Goal: Task Accomplishment & Management: Use online tool/utility

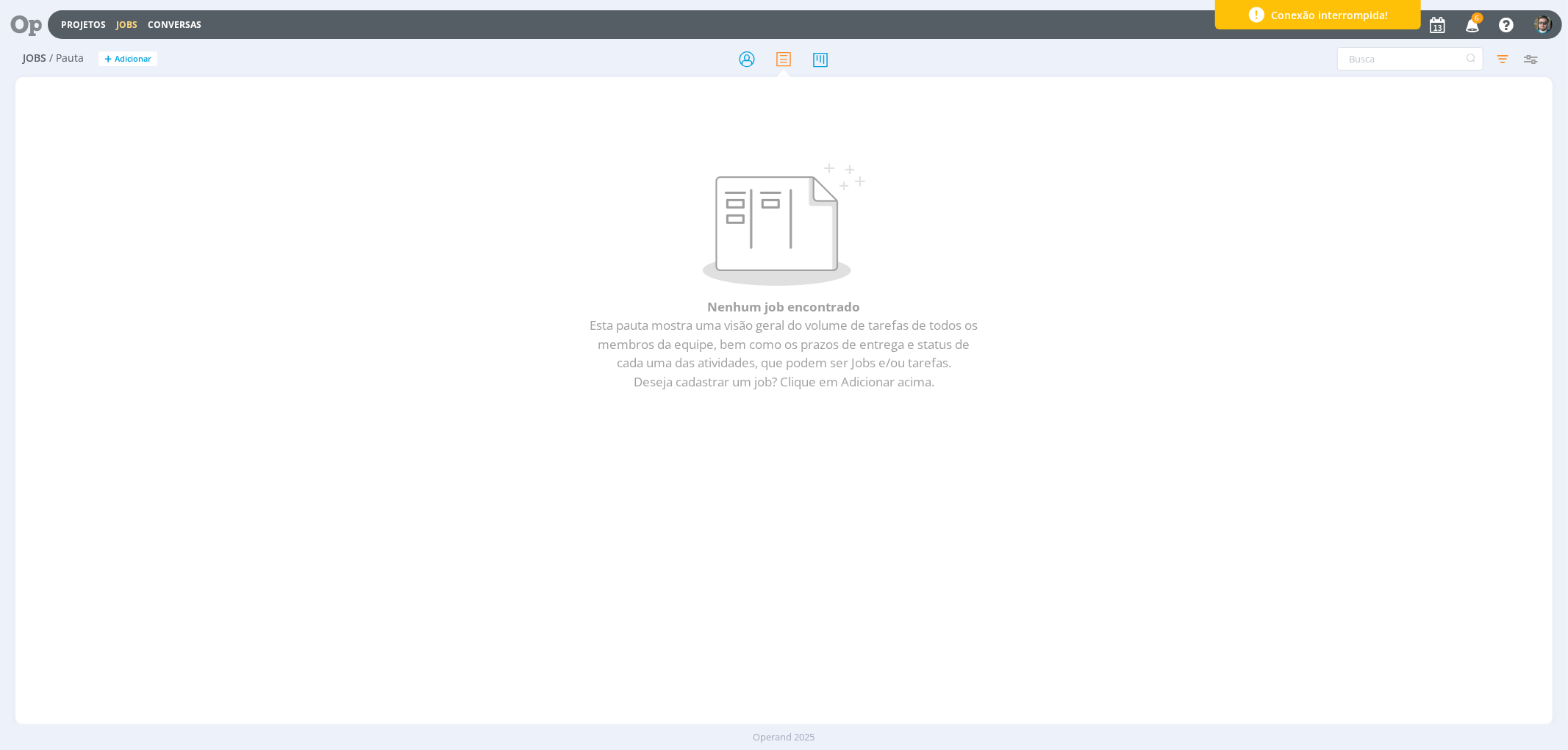
click at [1471, 17] on icon "button" at bounding box center [1473, 24] width 26 height 25
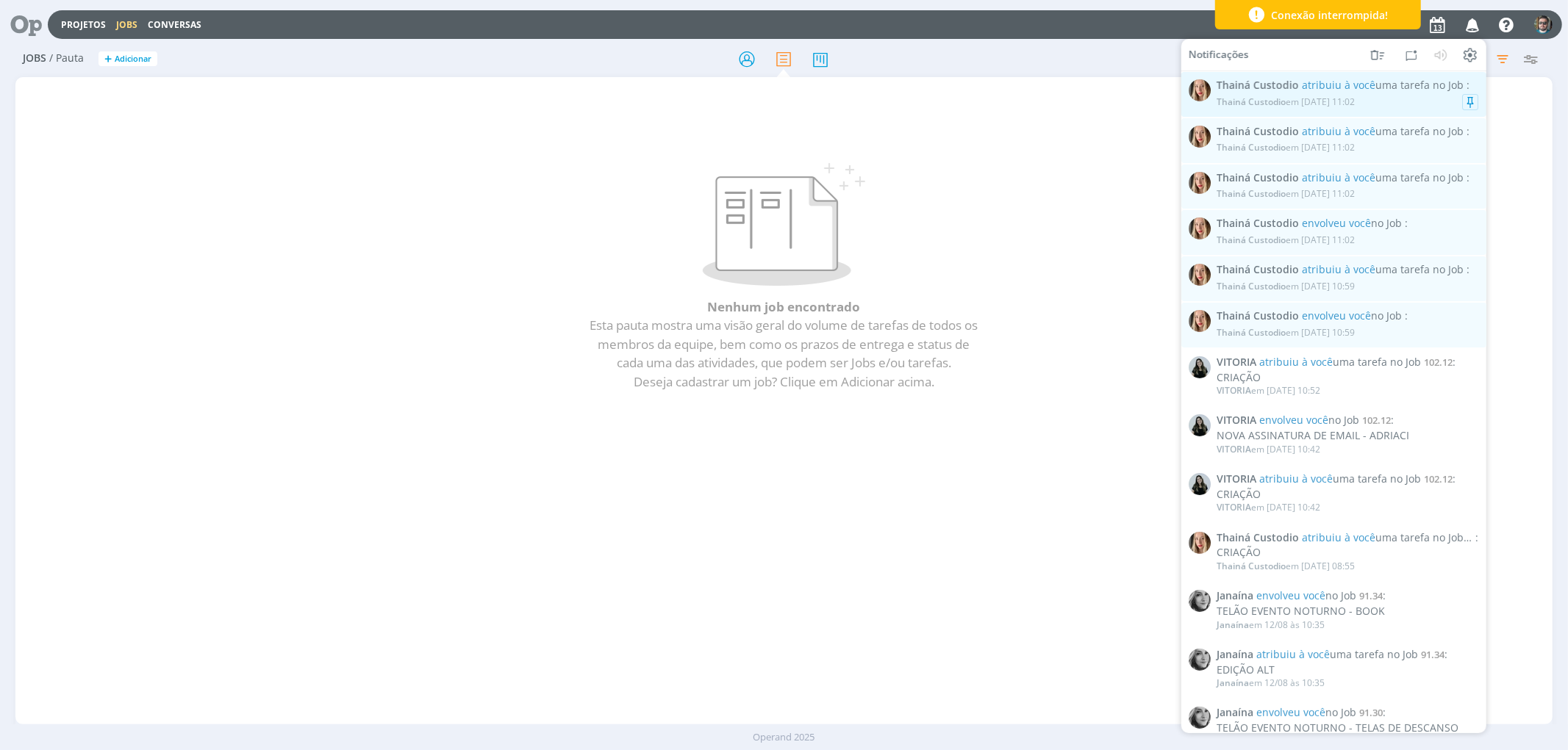
click at [1305, 101] on div "Thainá Custodio em [DATE] 11:02" at bounding box center [1285, 101] width 138 height 10
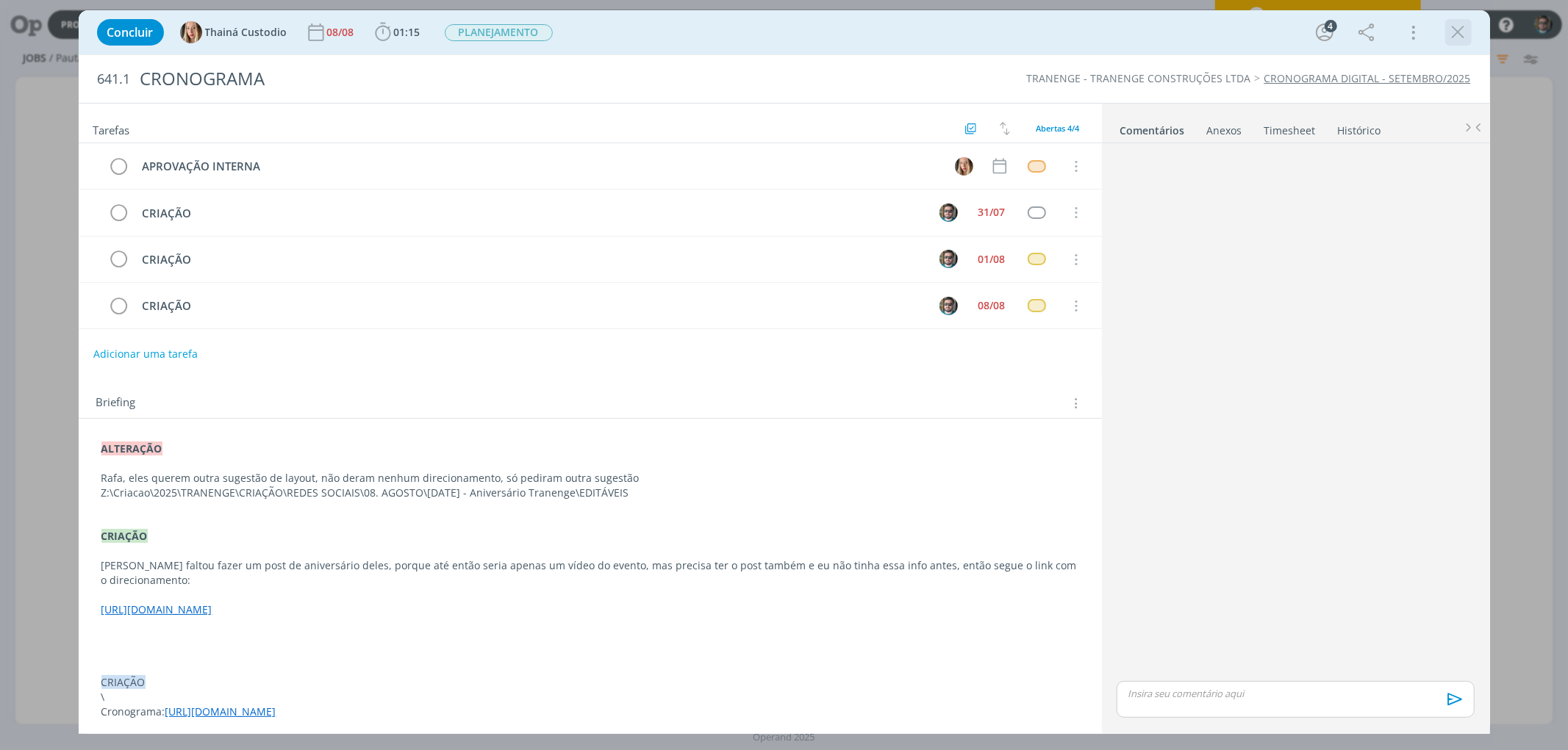
click at [1454, 32] on icon "dialog" at bounding box center [1457, 32] width 22 height 22
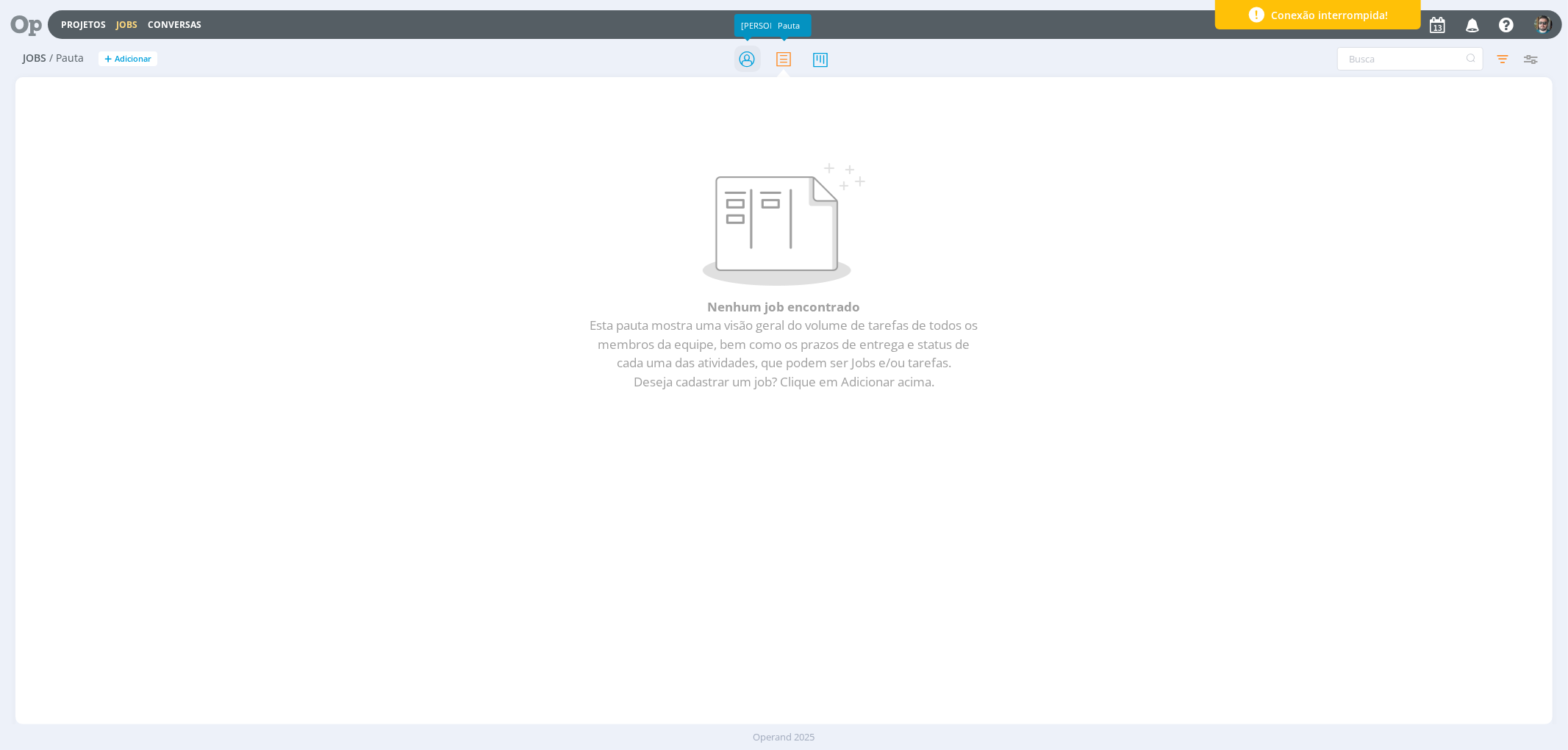
click at [739, 57] on icon at bounding box center [747, 59] width 26 height 28
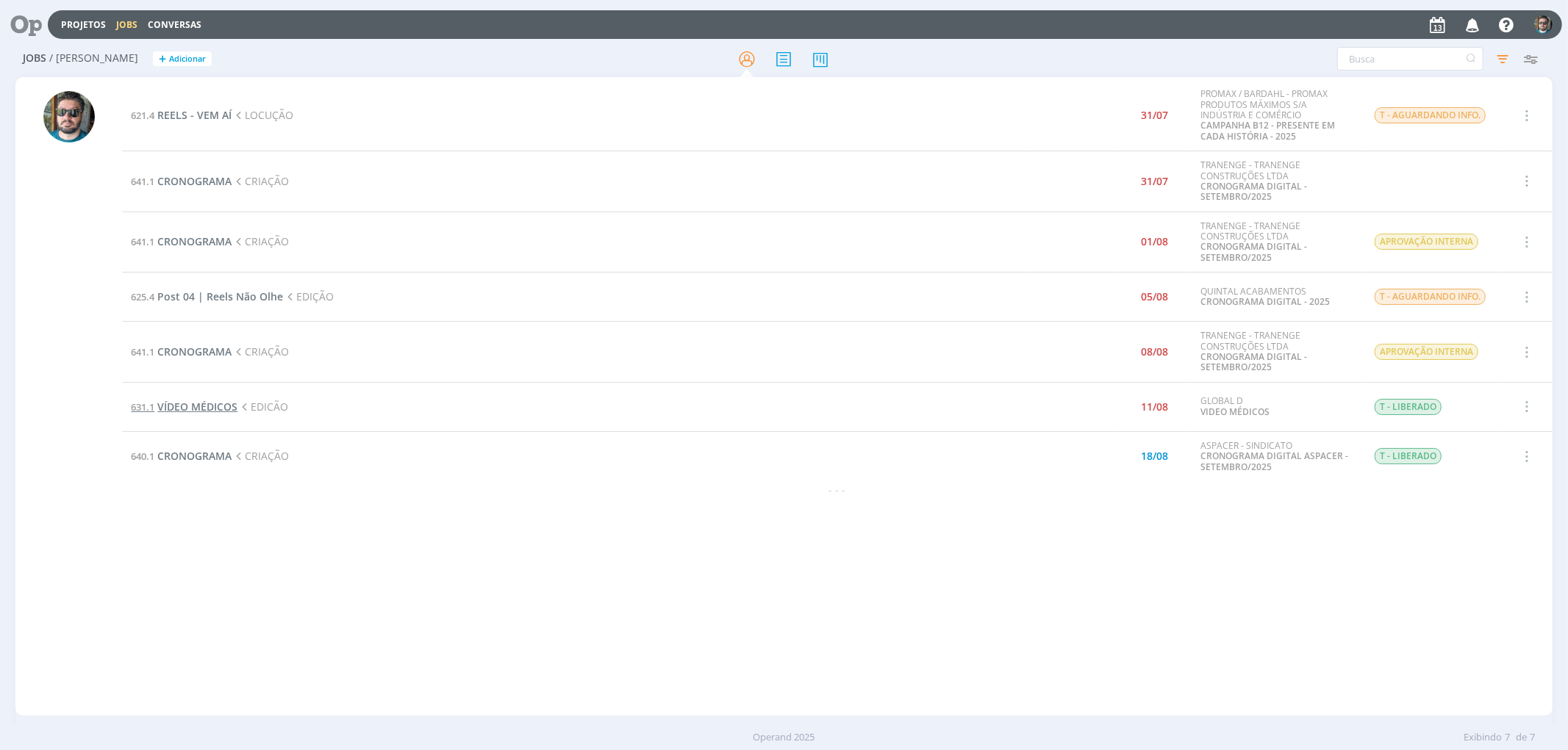
click at [177, 409] on span "VÍDEO MÉDICOS" at bounding box center [197, 406] width 80 height 14
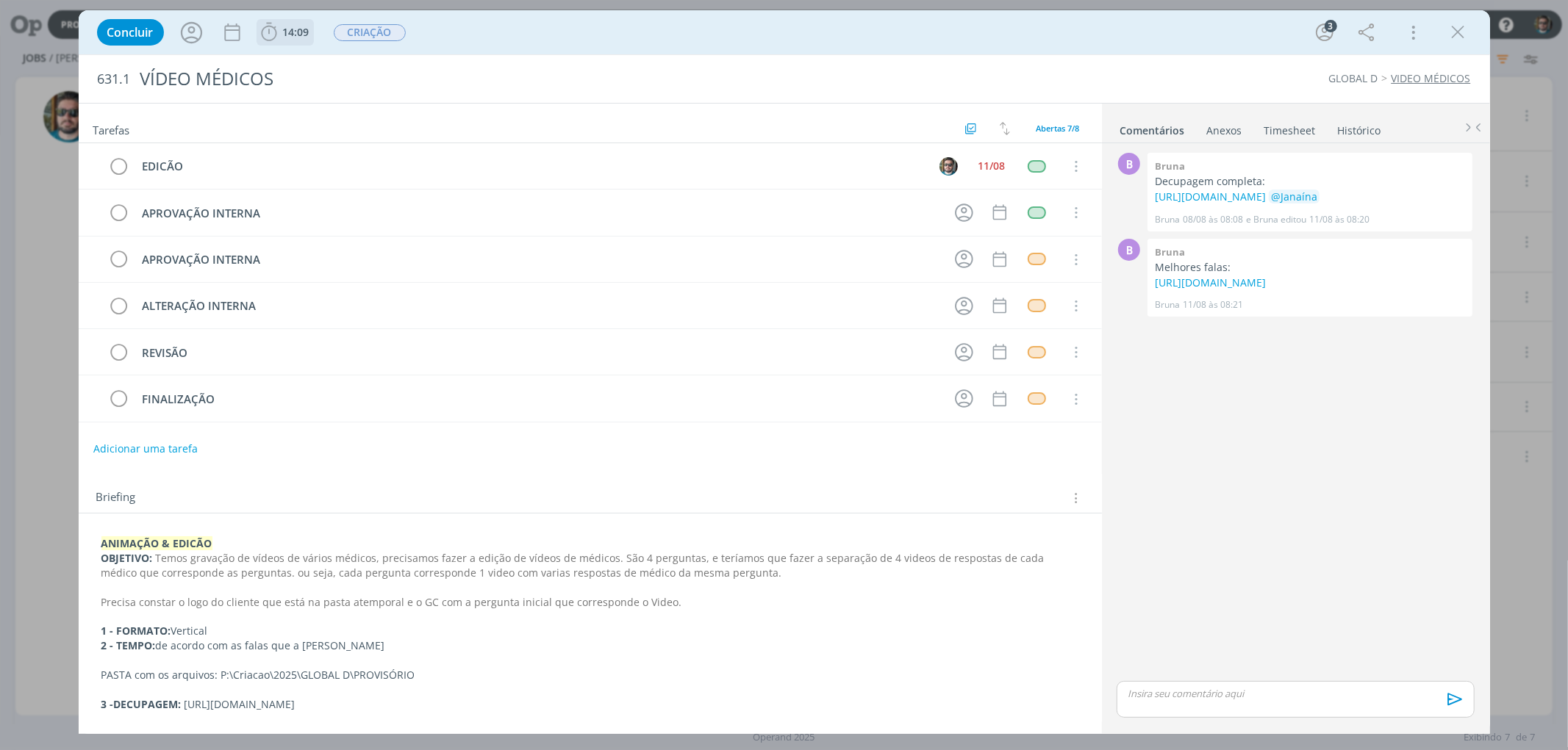
click at [289, 27] on span "14:09" at bounding box center [296, 31] width 26 height 14
click at [296, 68] on icon "dialog" at bounding box center [289, 64] width 26 height 19
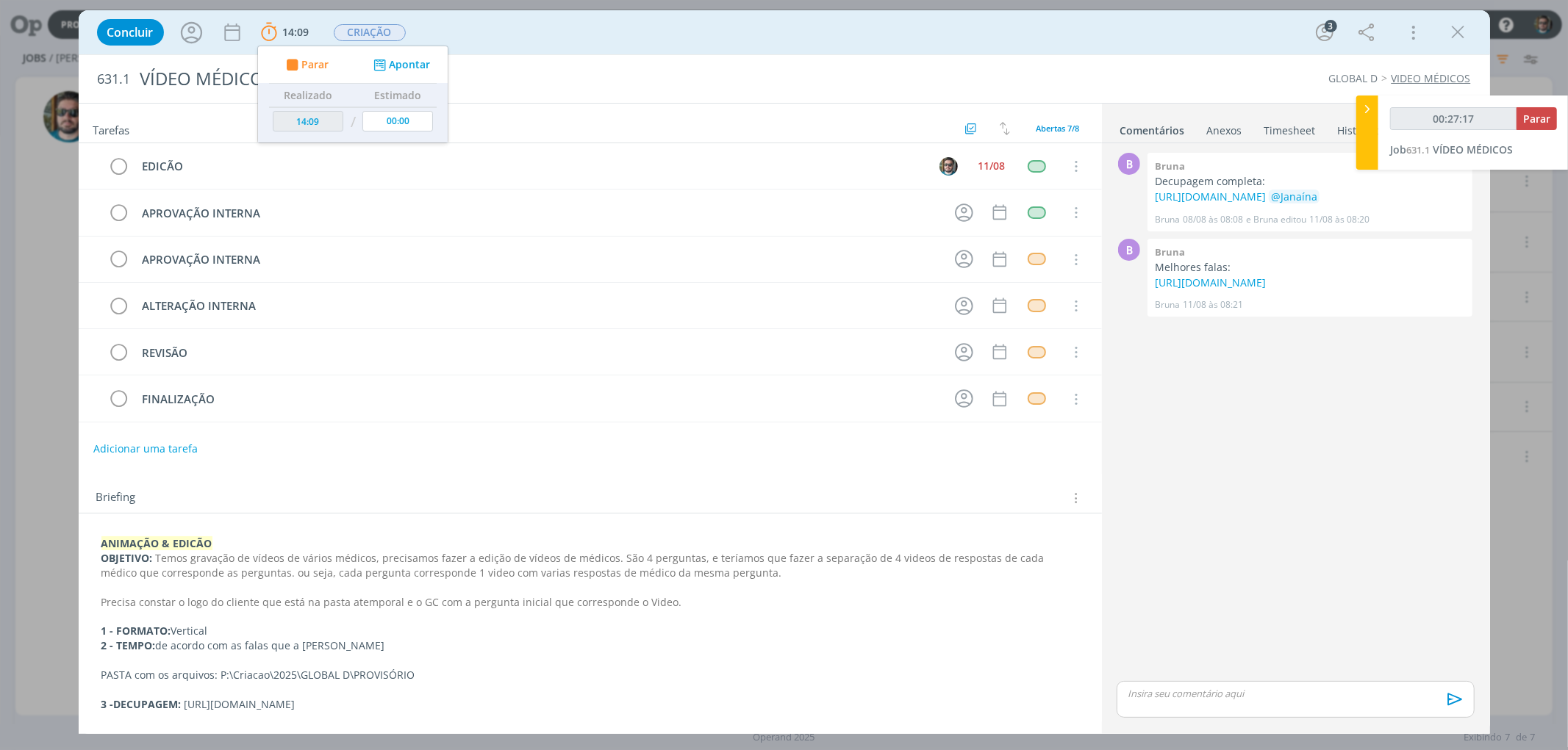
type input "00:28:17"
